Goal: Task Accomplishment & Management: Use online tool/utility

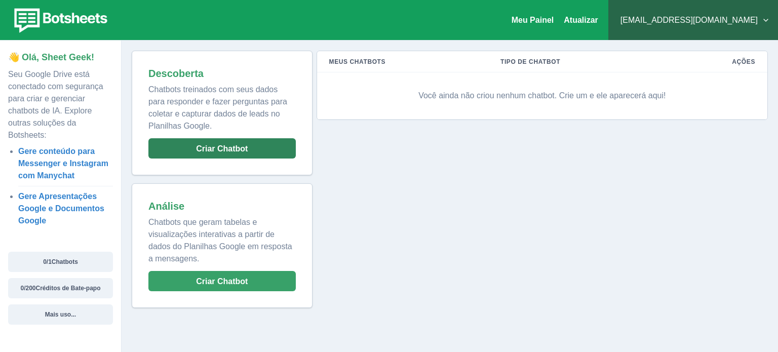
click at [251, 148] on button "Criar Chatbot" at bounding box center [221, 148] width 147 height 20
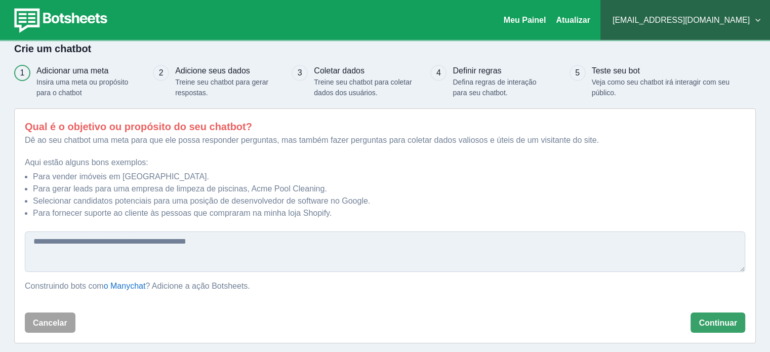
scroll to position [17, 0]
